Goal: Information Seeking & Learning: Learn about a topic

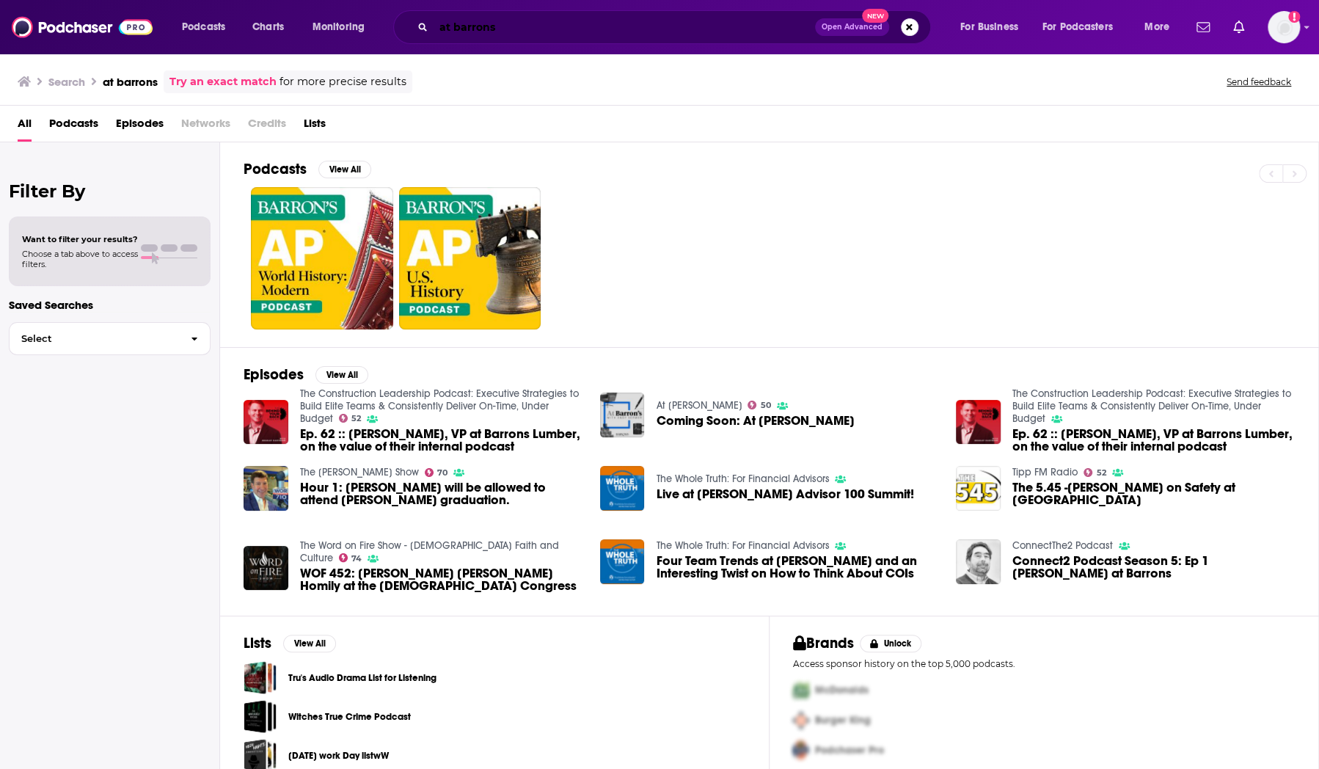
click at [490, 25] on input "at barrons" at bounding box center [624, 26] width 381 height 23
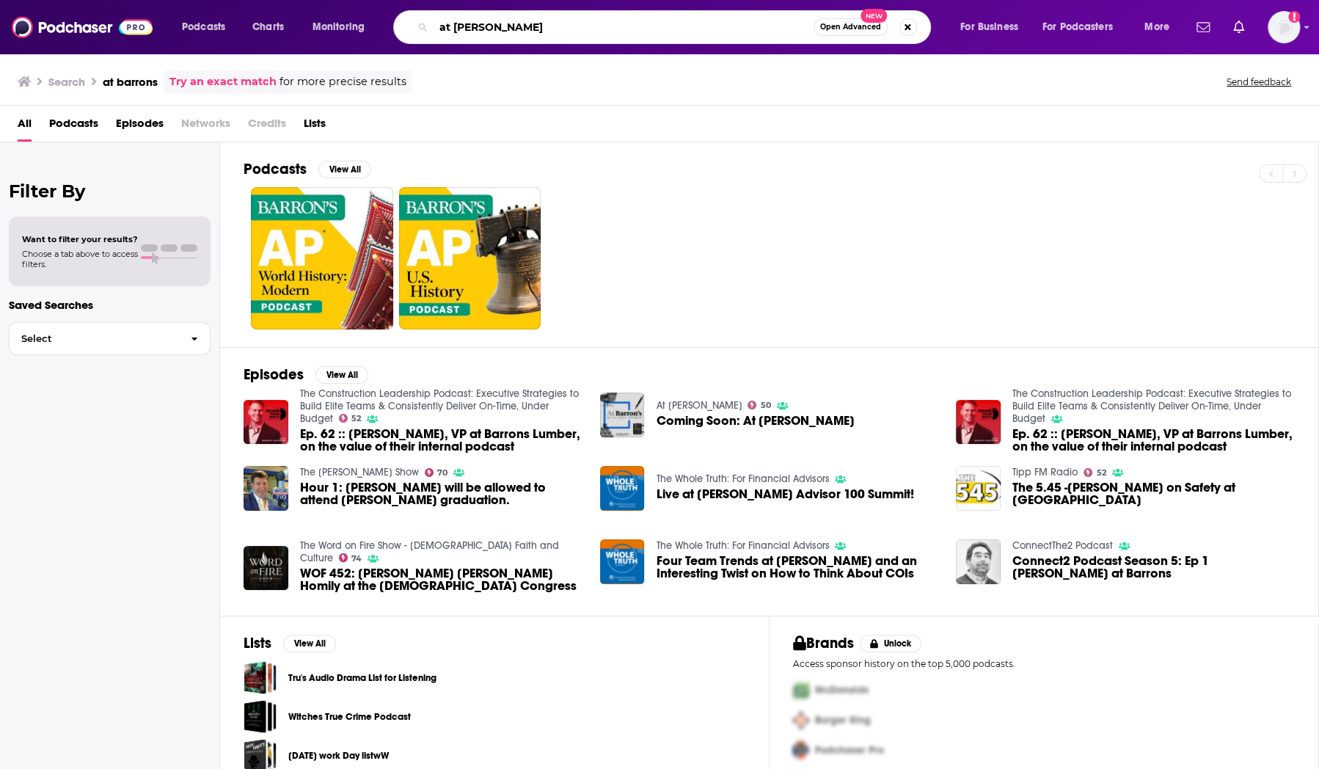
type input "at [PERSON_NAME]"
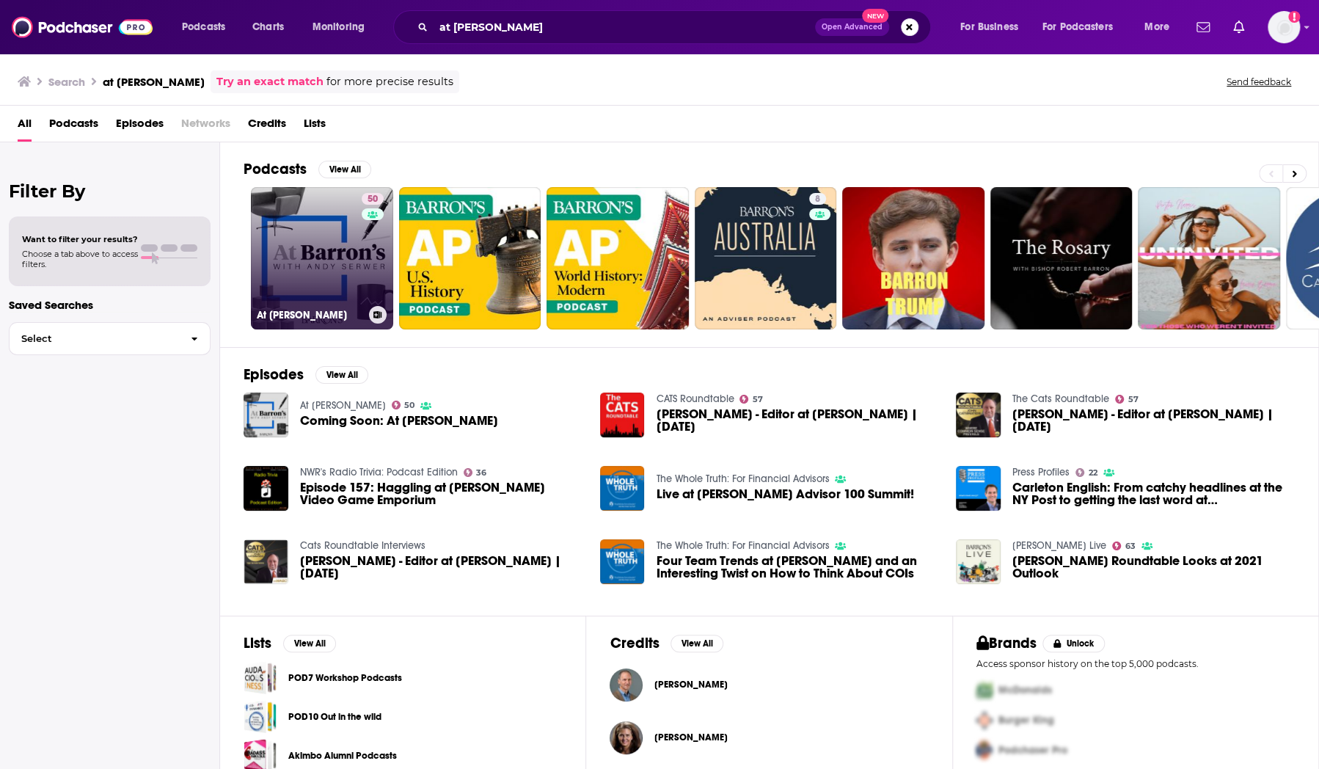
click at [316, 238] on link "50 At [PERSON_NAME]" at bounding box center [322, 258] width 142 height 142
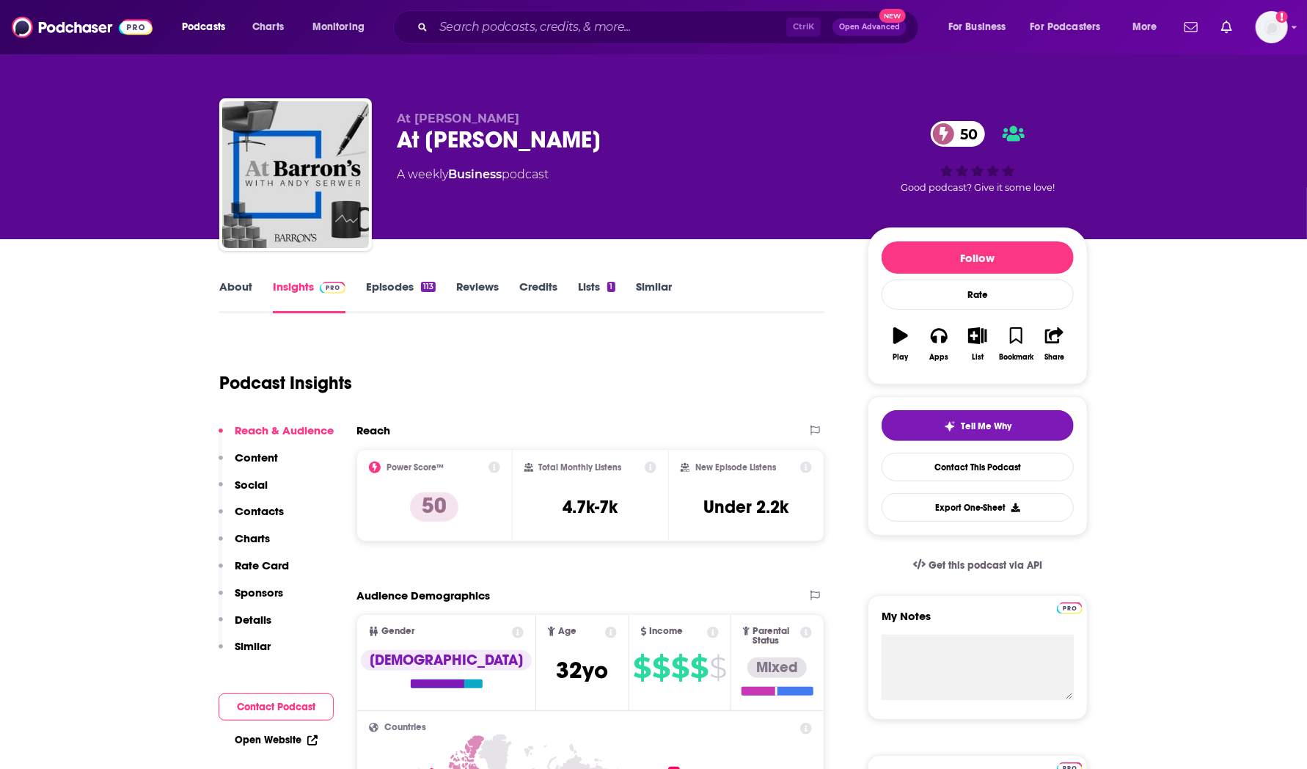
scroll to position [47, 0]
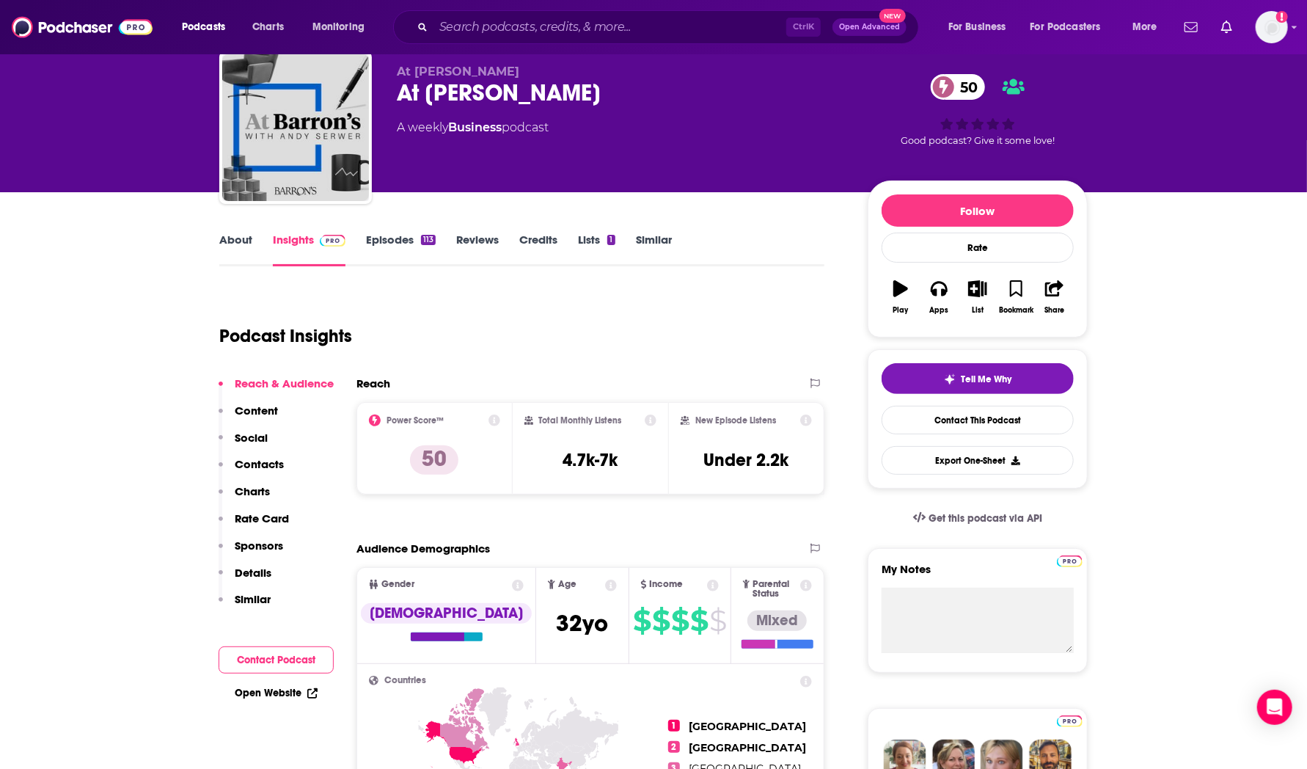
click at [221, 246] on link "About" at bounding box center [235, 250] width 33 height 34
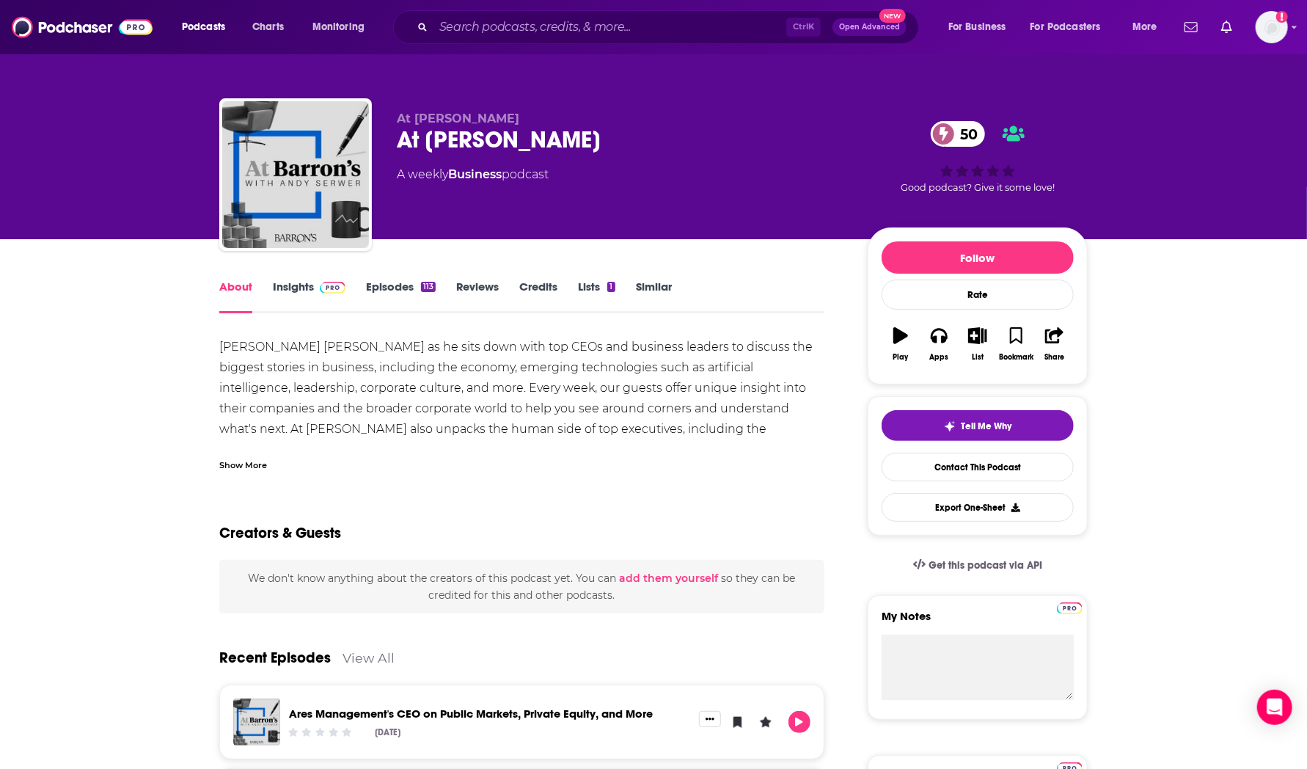
click at [254, 467] on div "Show More" at bounding box center [243, 464] width 48 height 14
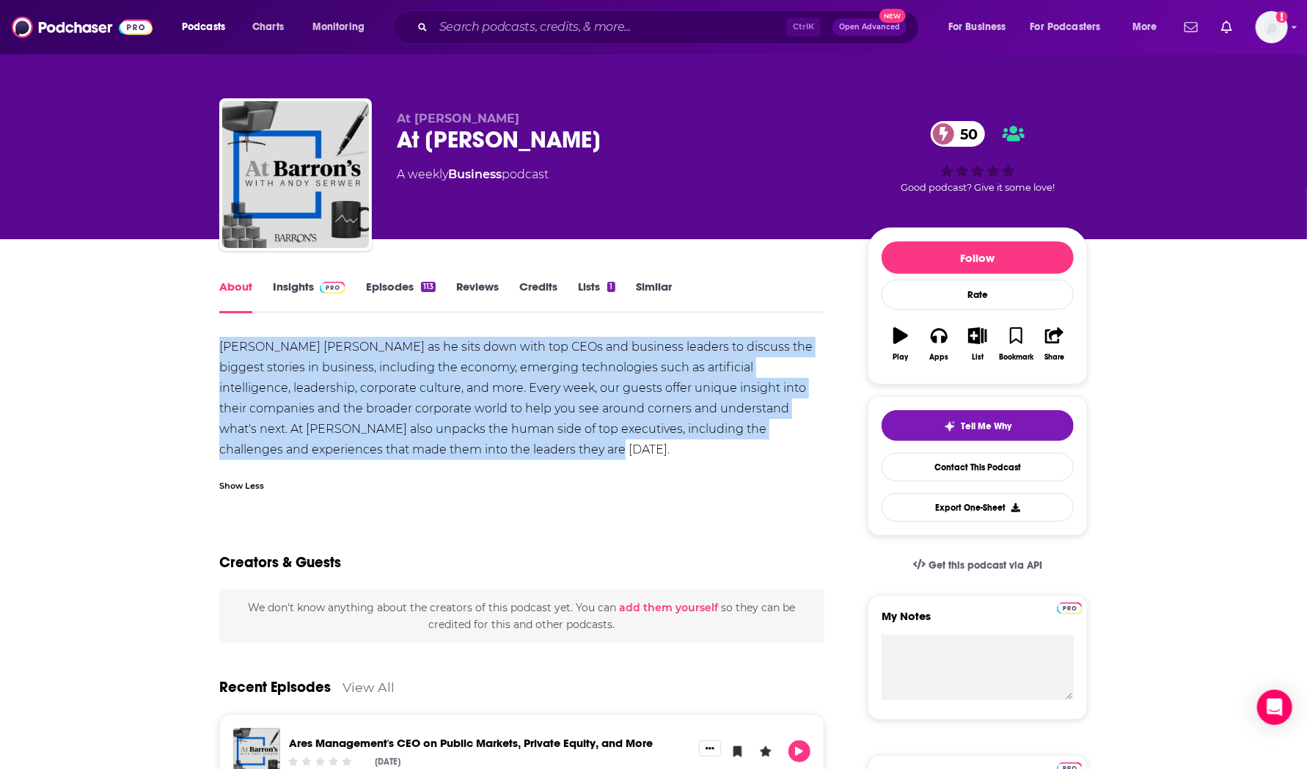
drag, startPoint x: 578, startPoint y: 449, endPoint x: 222, endPoint y: 352, distance: 369.4
click at [222, 352] on div "[PERSON_NAME] [PERSON_NAME] as he sits down with top CEOs and business leaders …" at bounding box center [521, 398] width 605 height 123
copy div "[PERSON_NAME] [PERSON_NAME] as he sits down with top CEOs and business leaders …"
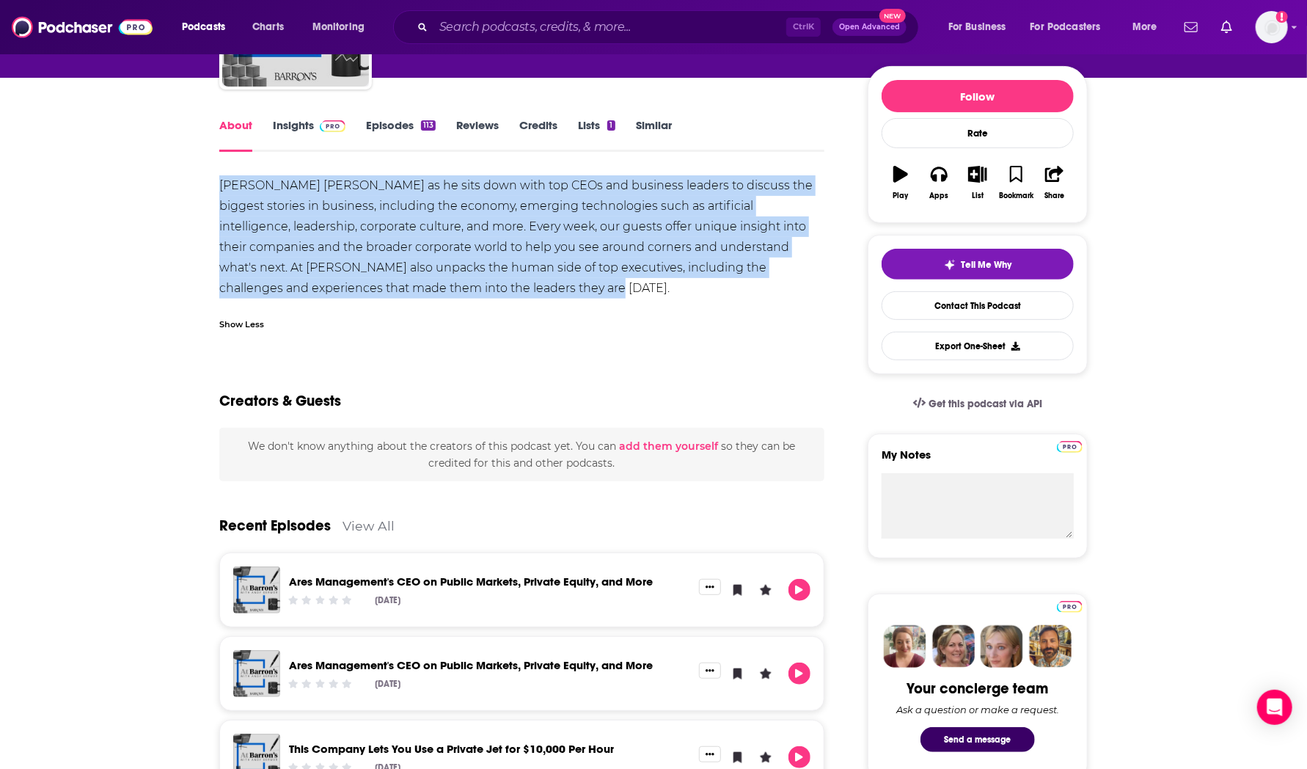
scroll to position [135, 0]
